Goal: Information Seeking & Learning: Find specific page/section

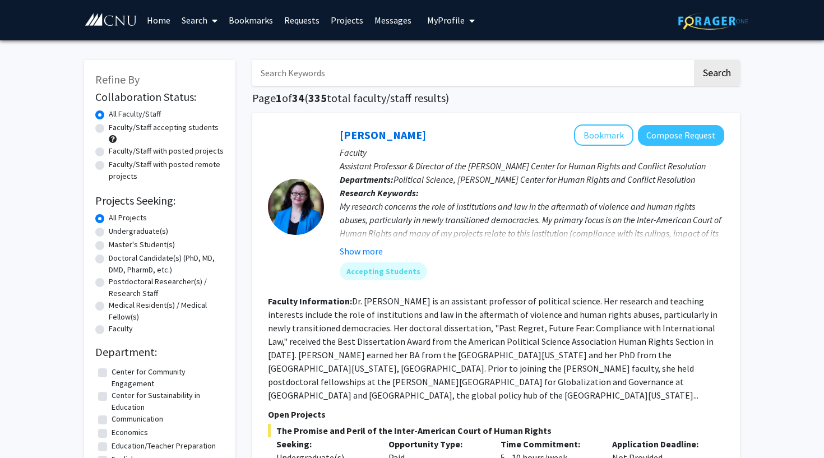
click at [332, 74] on input "Search Keywords" at bounding box center [472, 73] width 440 height 26
click at [716, 75] on button "Search" at bounding box center [717, 73] width 46 height 26
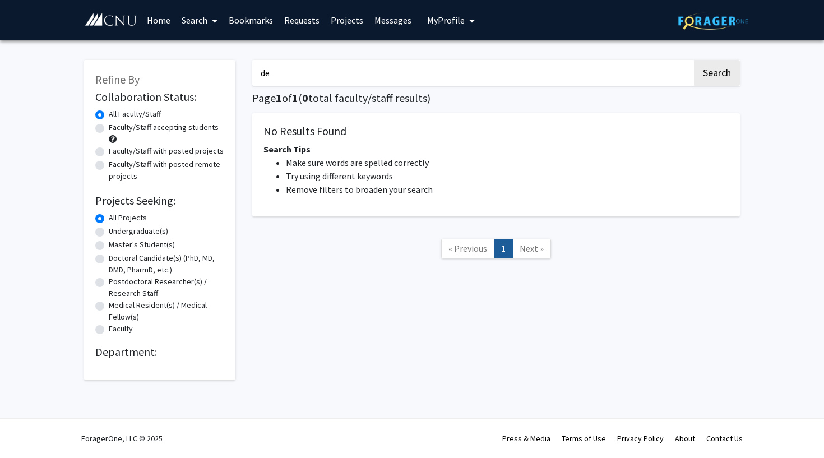
type input "d"
click at [716, 75] on button "Search" at bounding box center [717, 73] width 46 height 26
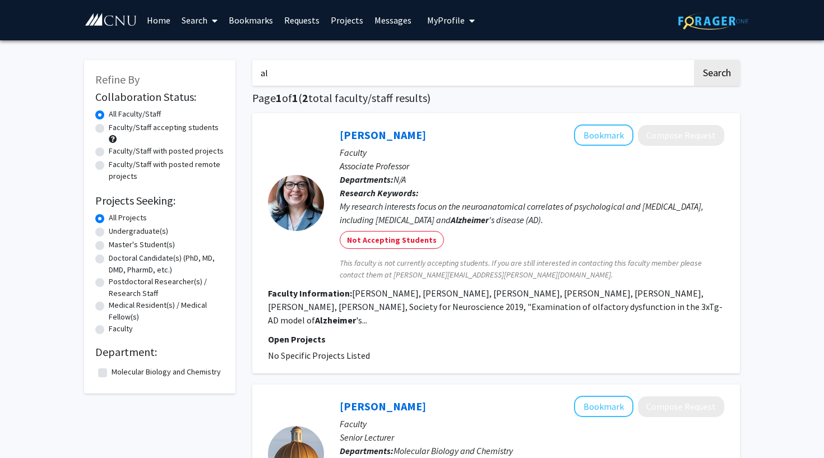
type input "a"
type input "memory"
click at [716, 75] on button "Search" at bounding box center [717, 73] width 46 height 26
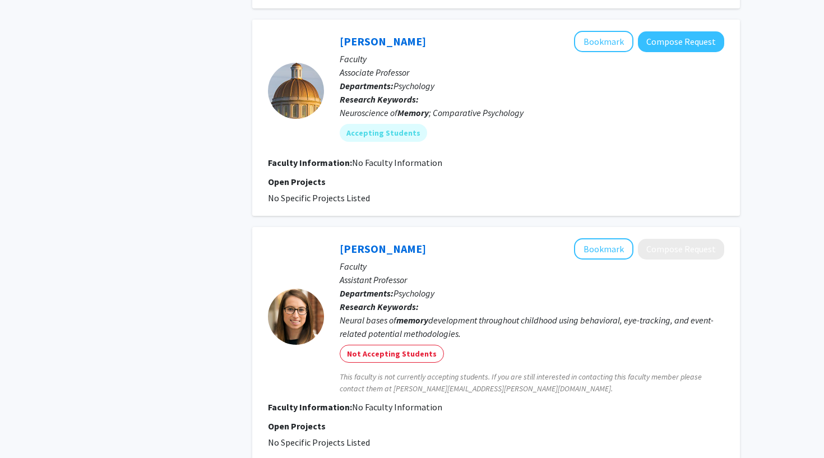
scroll to position [1319, 0]
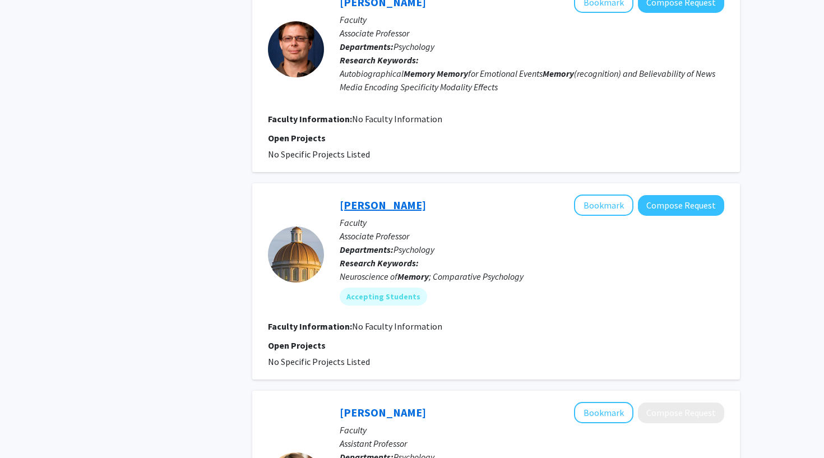
click at [397, 198] on link "[PERSON_NAME]" at bounding box center [382, 205] width 86 height 14
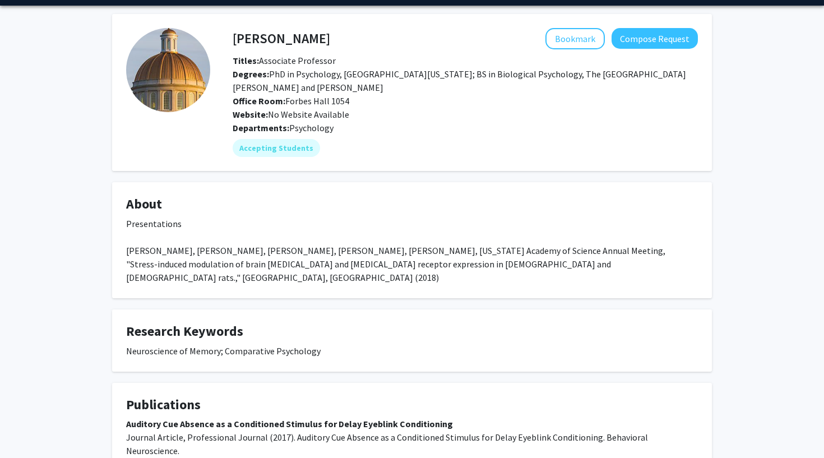
scroll to position [29, 0]
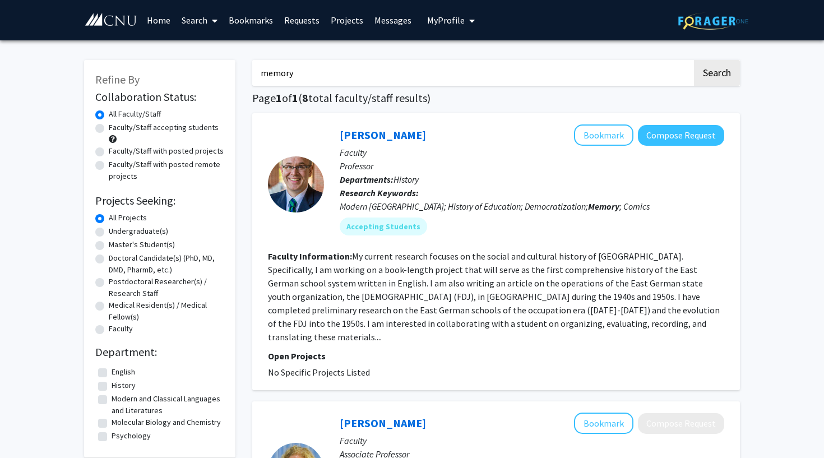
click at [350, 80] on input "memory" at bounding box center [472, 73] width 440 height 26
click at [190, 23] on link "Search" at bounding box center [199, 20] width 47 height 39
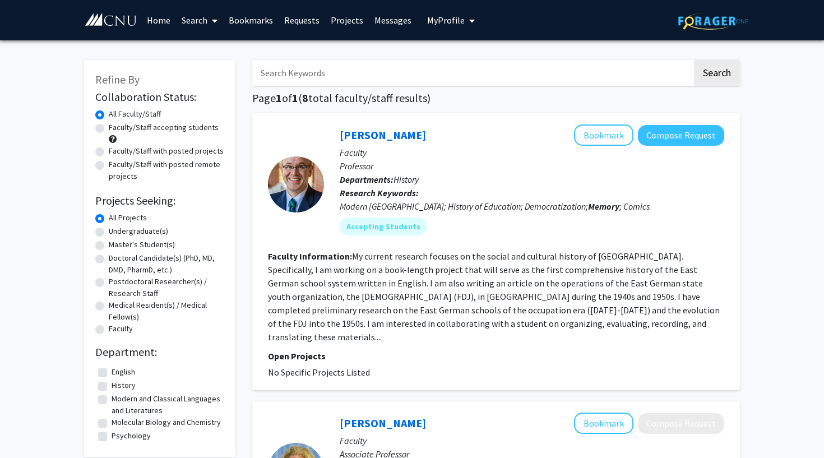
click at [436, 19] on span "My Profile" at bounding box center [446, 20] width 38 height 11
click at [335, 79] on input "Search Keywords" at bounding box center [472, 73] width 440 height 26
click at [716, 75] on button "Search" at bounding box center [717, 73] width 46 height 26
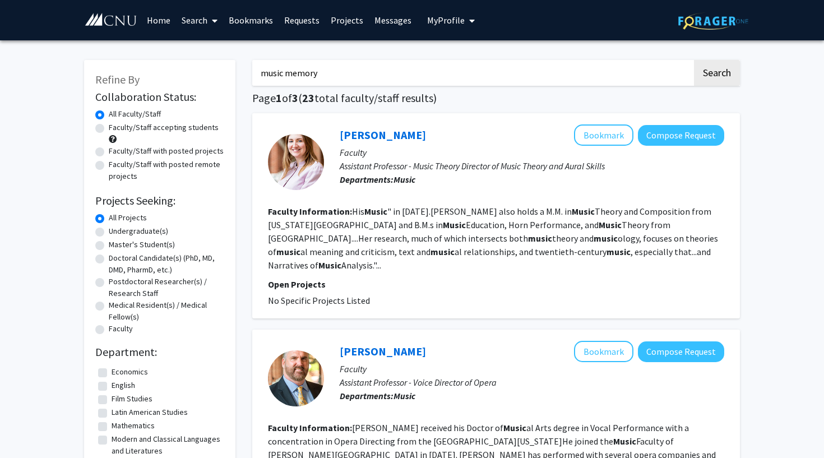
type input "music memory"
click at [716, 75] on button "Search" at bounding box center [717, 73] width 46 height 26
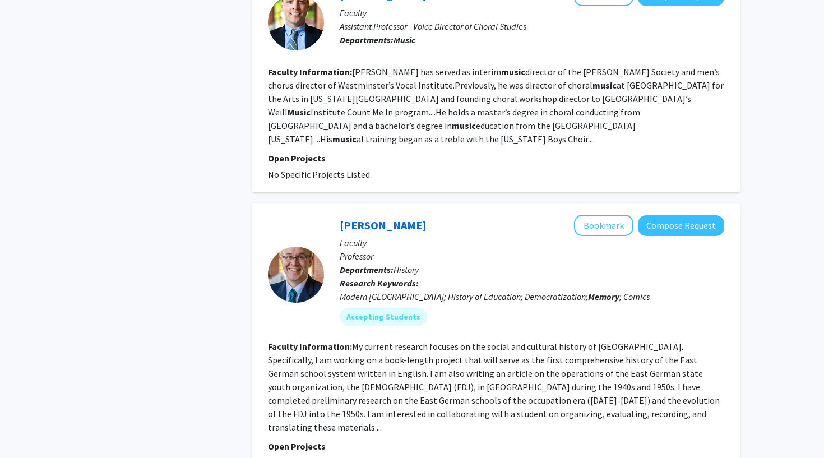
scroll to position [1578, 0]
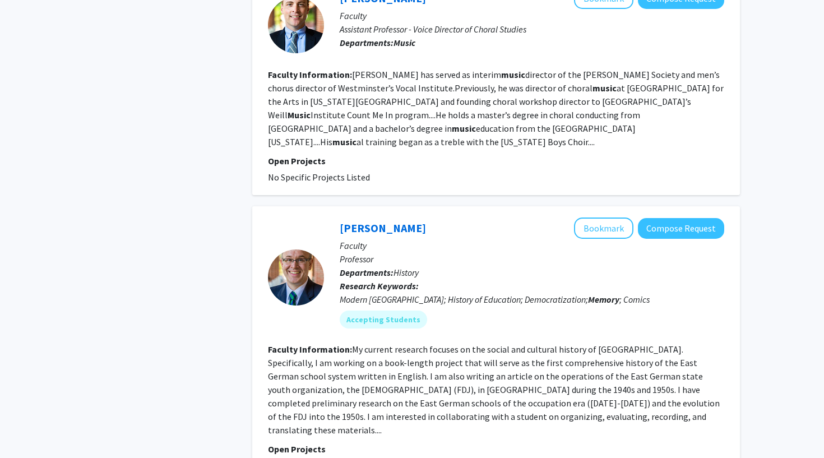
click at [294, 249] on div at bounding box center [296, 277] width 56 height 56
click at [384, 221] on link "[PERSON_NAME]" at bounding box center [382, 228] width 86 height 14
